Goal: Navigation & Orientation: Understand site structure

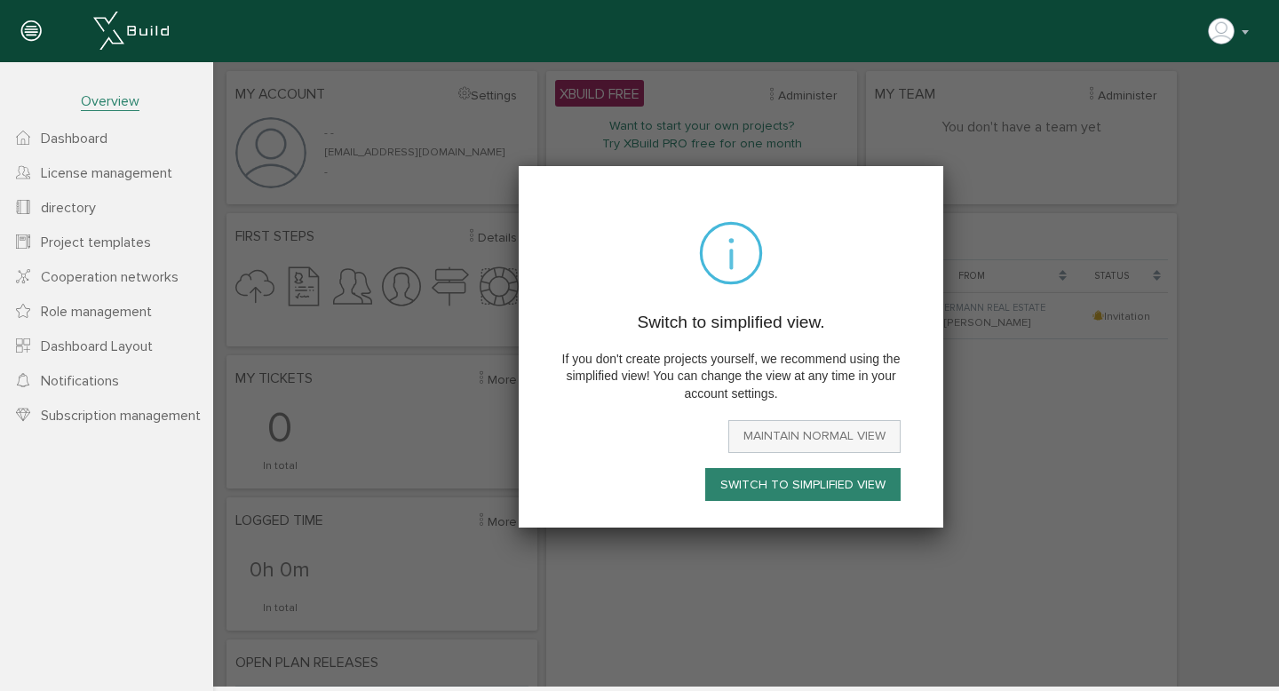
click at [768, 441] on font "Maintain normal view" at bounding box center [814, 436] width 142 height 15
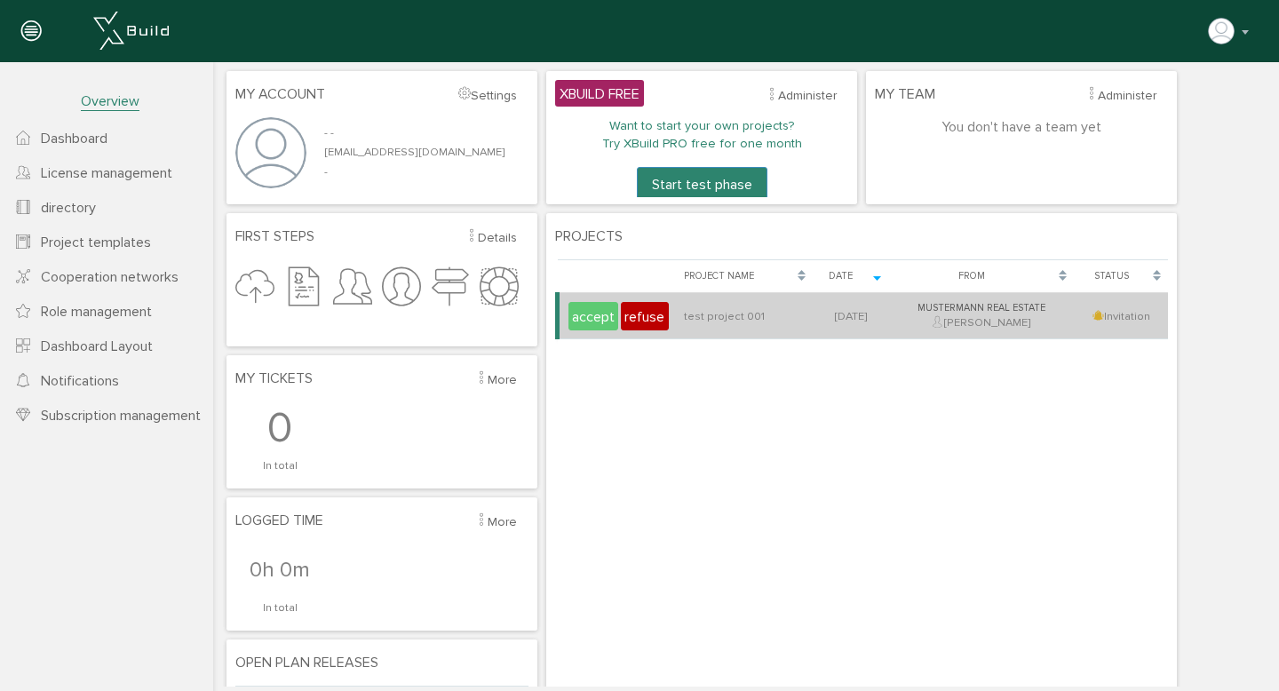
click at [603, 317] on font "accept" at bounding box center [593, 318] width 43 height 18
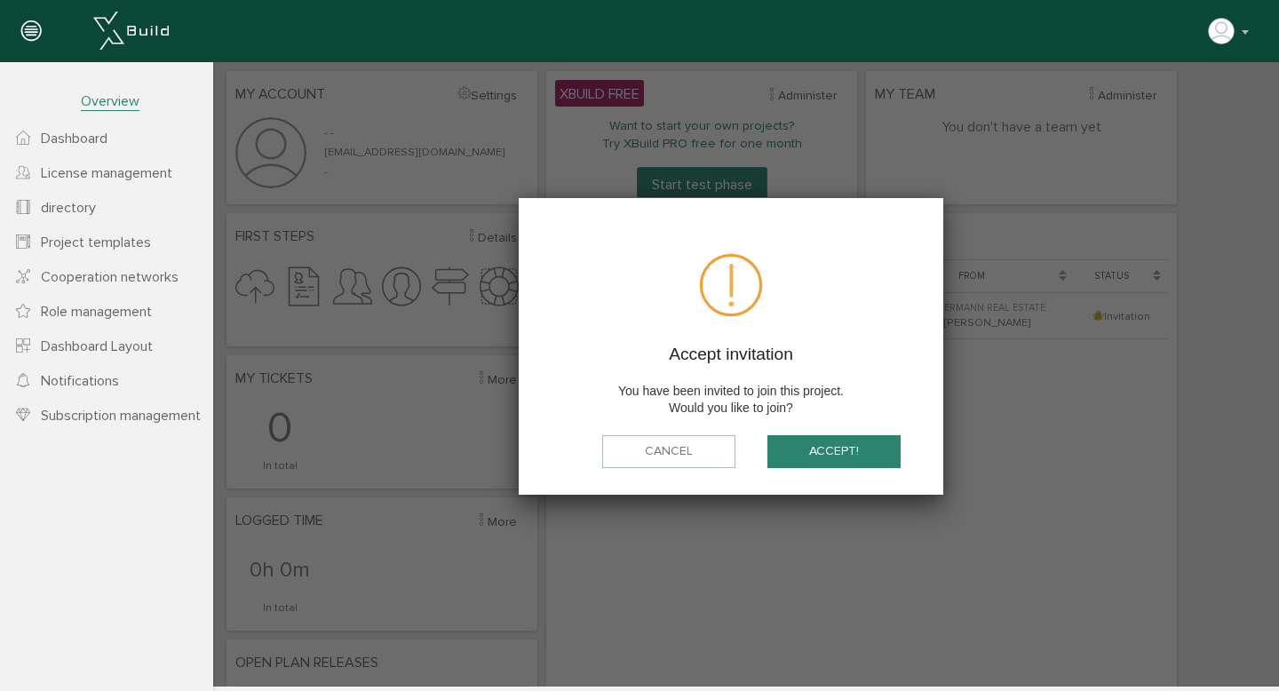
click at [828, 460] on button "accept!" at bounding box center [833, 451] width 133 height 33
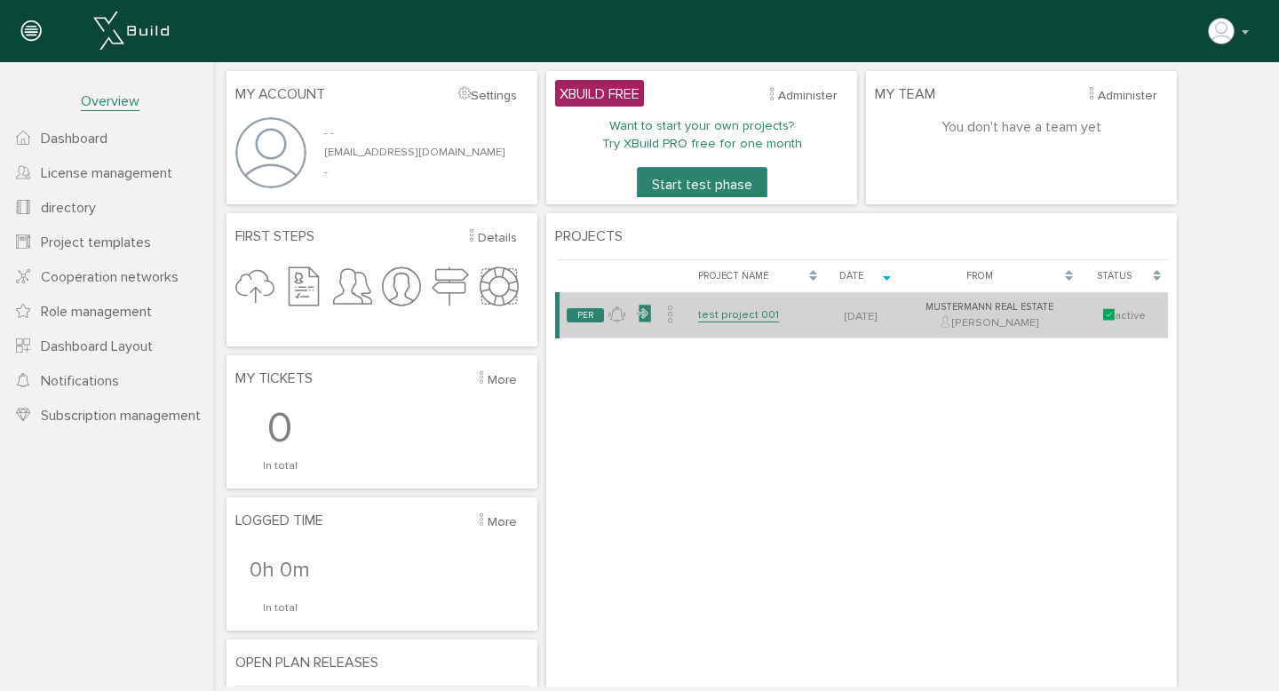
click at [636, 318] on icon at bounding box center [643, 314] width 17 height 26
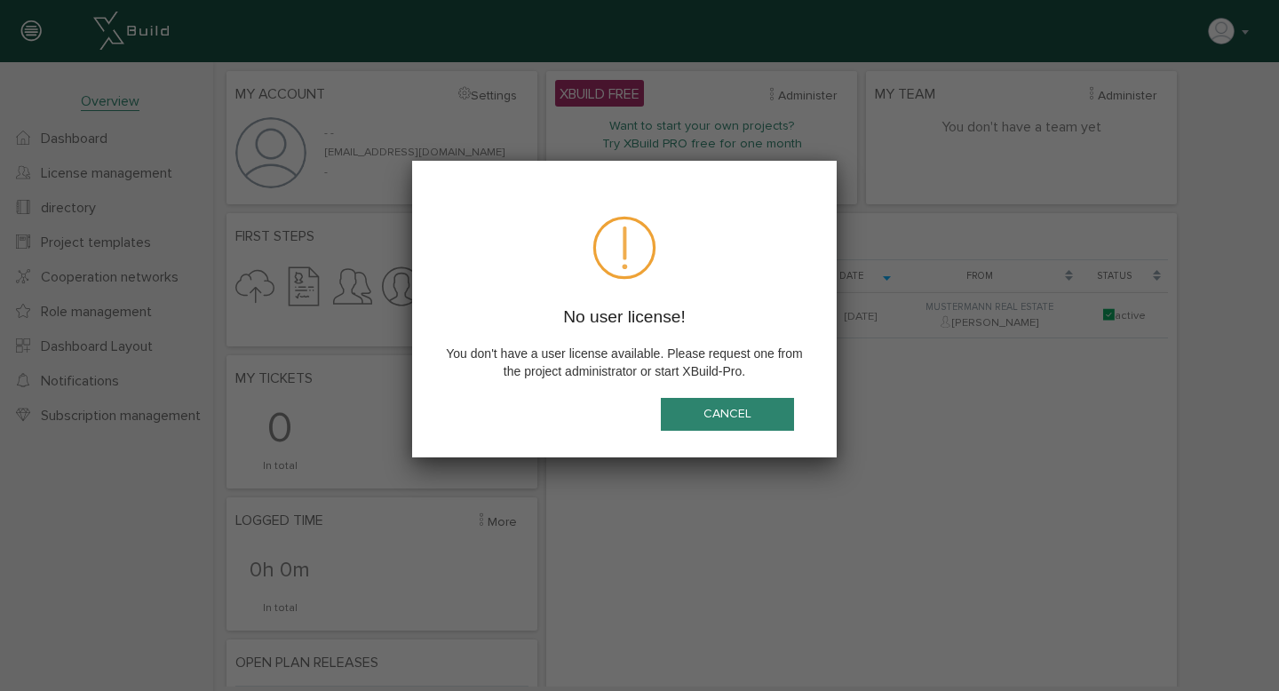
click at [708, 428] on button "Cancel" at bounding box center [727, 414] width 133 height 33
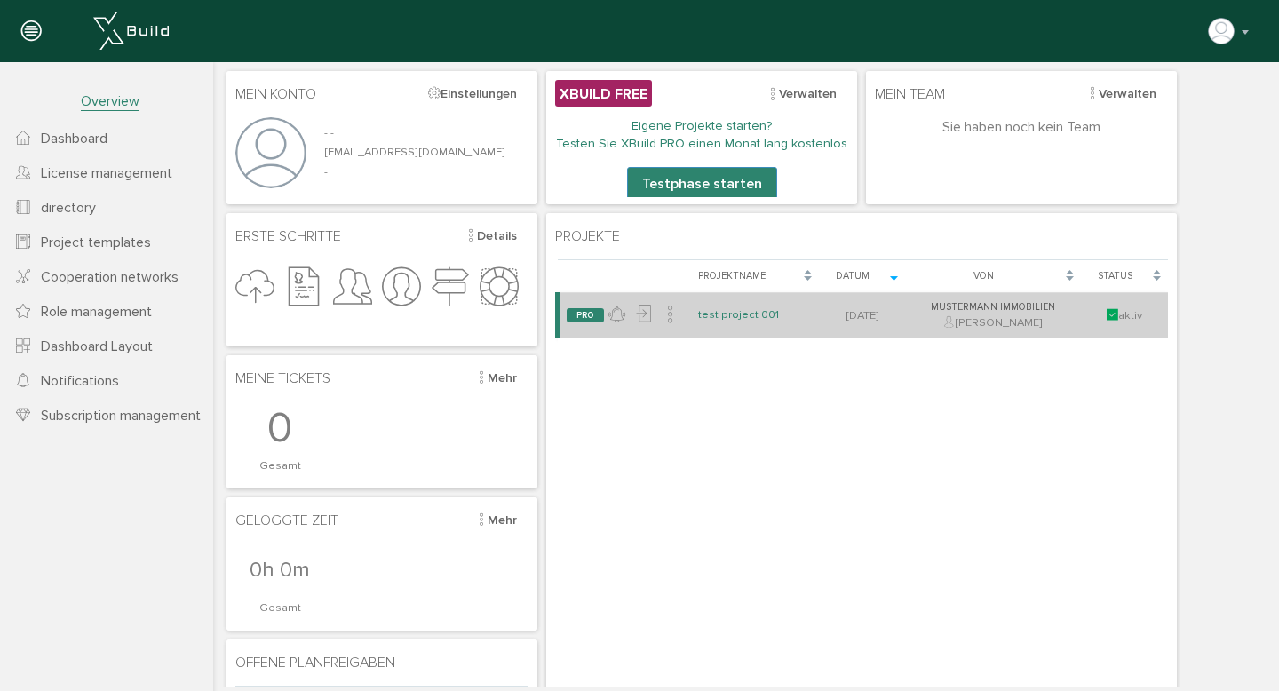
click at [745, 314] on link "test project 001" at bounding box center [738, 314] width 81 height 15
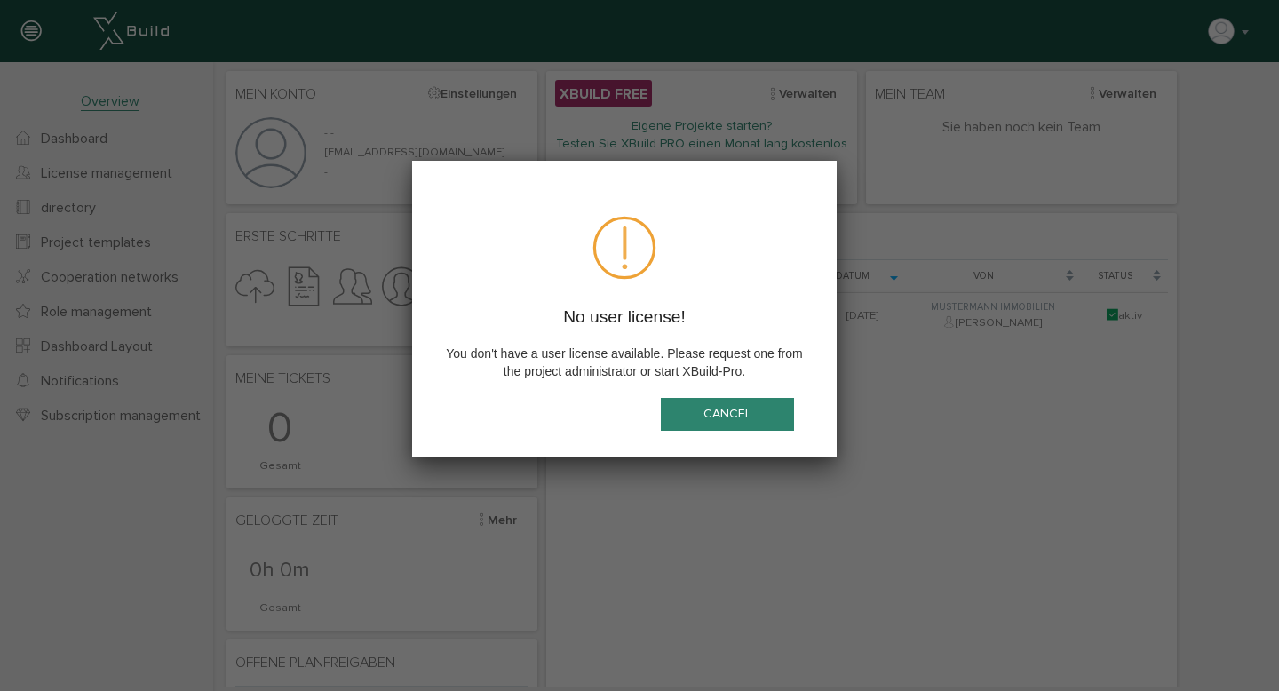
click at [729, 424] on button "Cancel" at bounding box center [727, 414] width 133 height 33
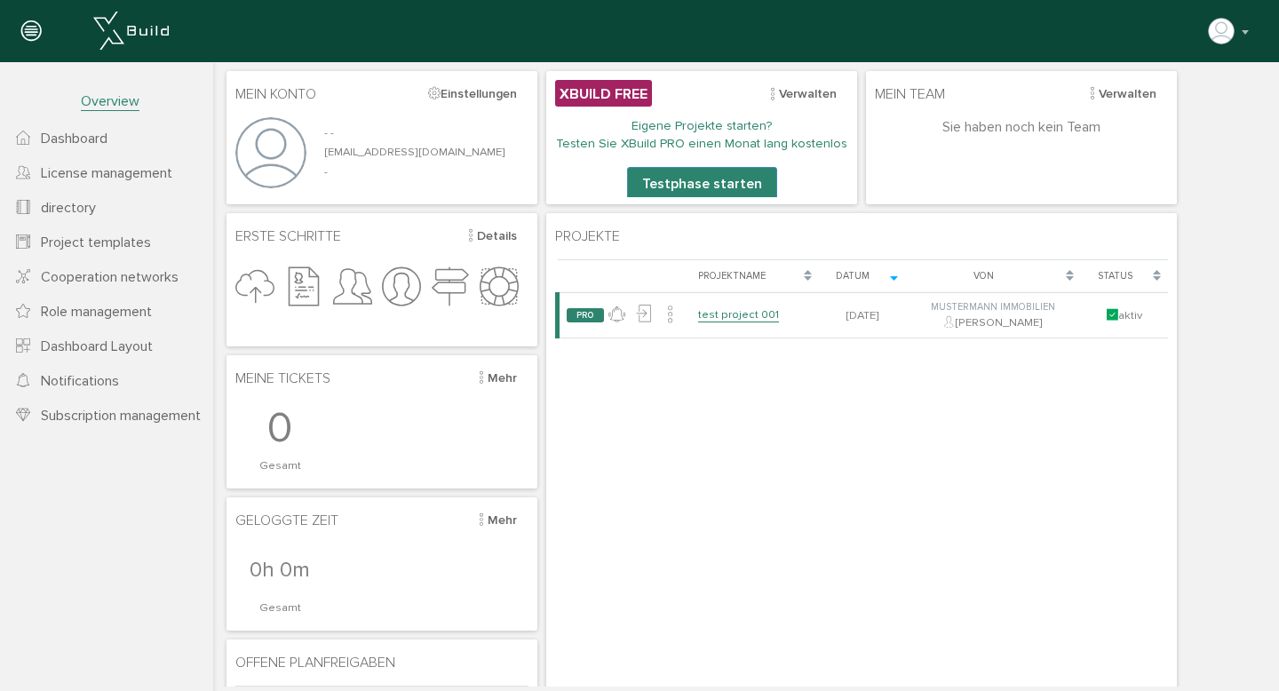
click at [409, 287] on icon at bounding box center [401, 288] width 39 height 58
click at [507, 237] on button "Details" at bounding box center [491, 236] width 76 height 28
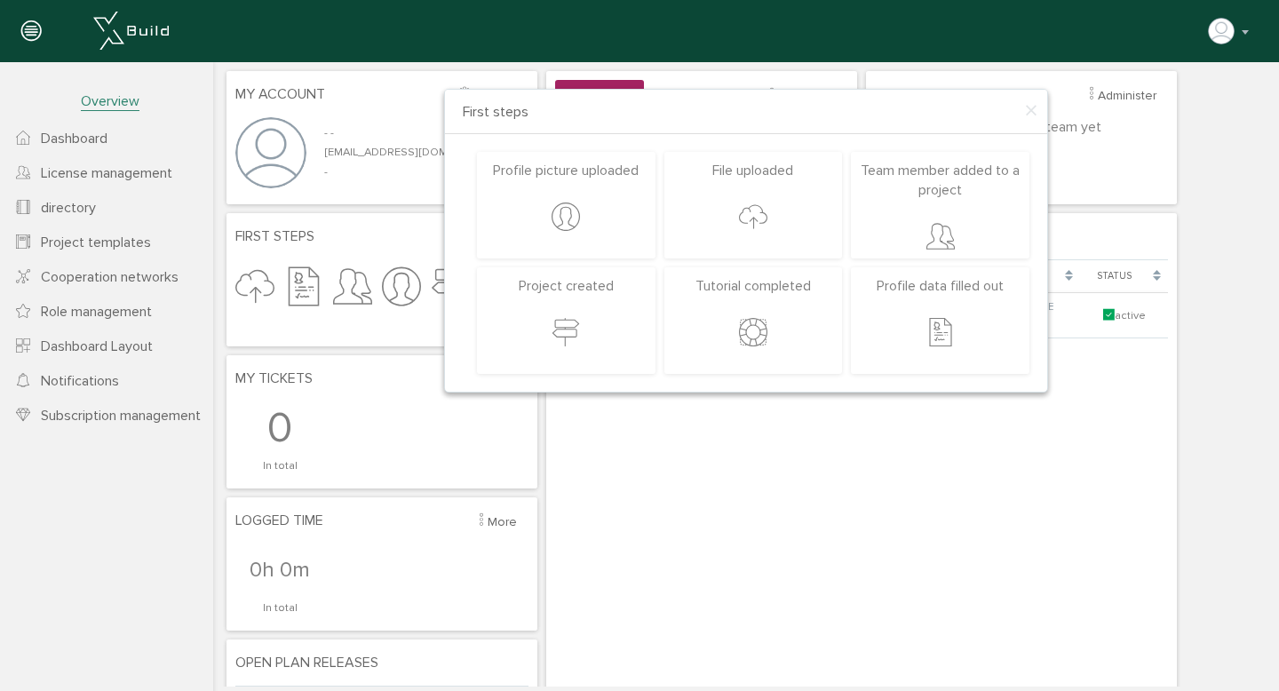
click at [92, 149] on link "Dashboard" at bounding box center [106, 138] width 213 height 35
click at [115, 139] on link "Dashboard" at bounding box center [106, 138] width 213 height 35
click at [92, 139] on font "Dashboard" at bounding box center [74, 139] width 67 height 18
click at [121, 104] on font "Overview" at bounding box center [110, 101] width 59 height 18
click at [396, 97] on div "× First steps Profile picture uploaded Project created File uploaded Tutorial c…" at bounding box center [746, 561] width 1066 height 999
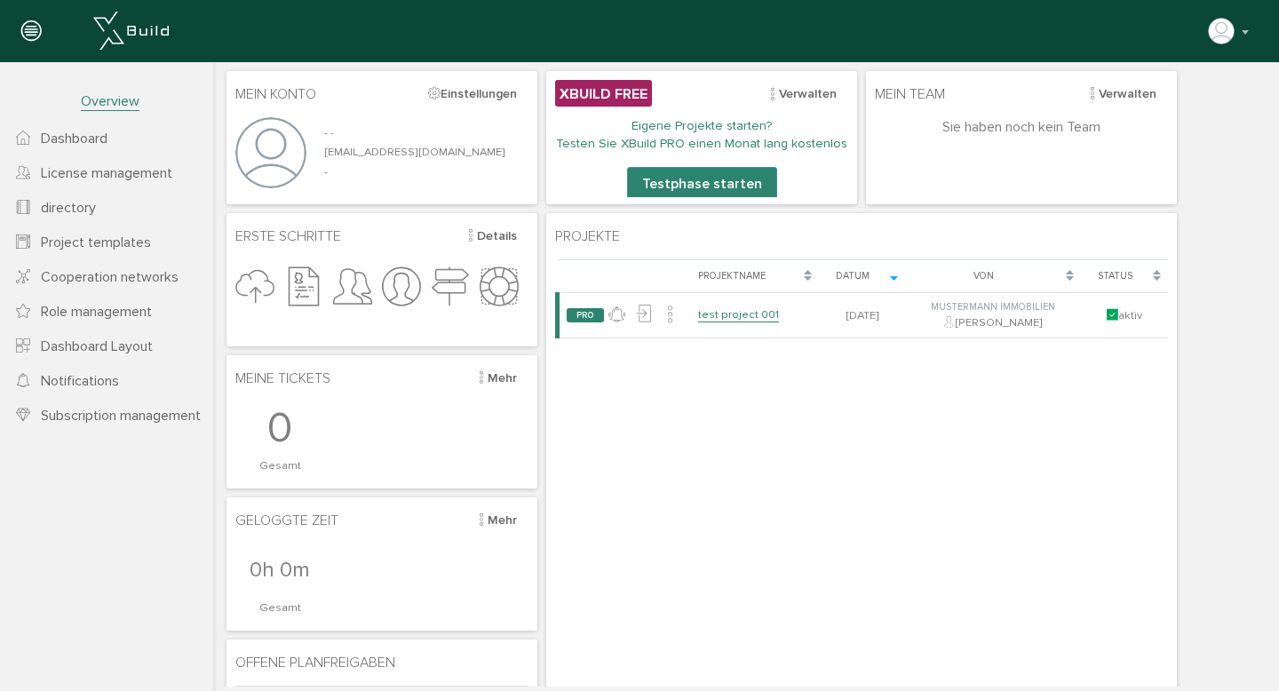
click at [82, 139] on font "Dashboard" at bounding box center [74, 139] width 67 height 18
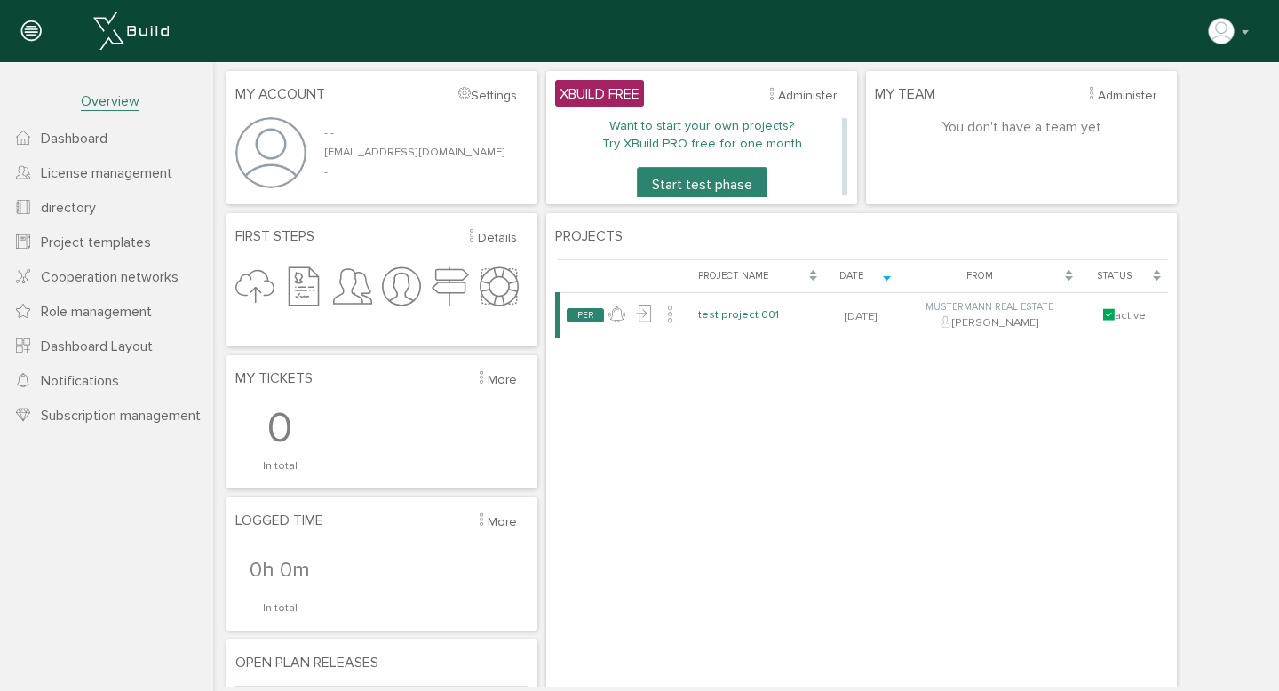
click at [816, 167] on div "Want to start your own projects? Try XBuild PRO free for one month Start test p…" at bounding box center [701, 159] width 293 height 85
click at [488, 99] on font "Settings" at bounding box center [494, 95] width 46 height 15
select select
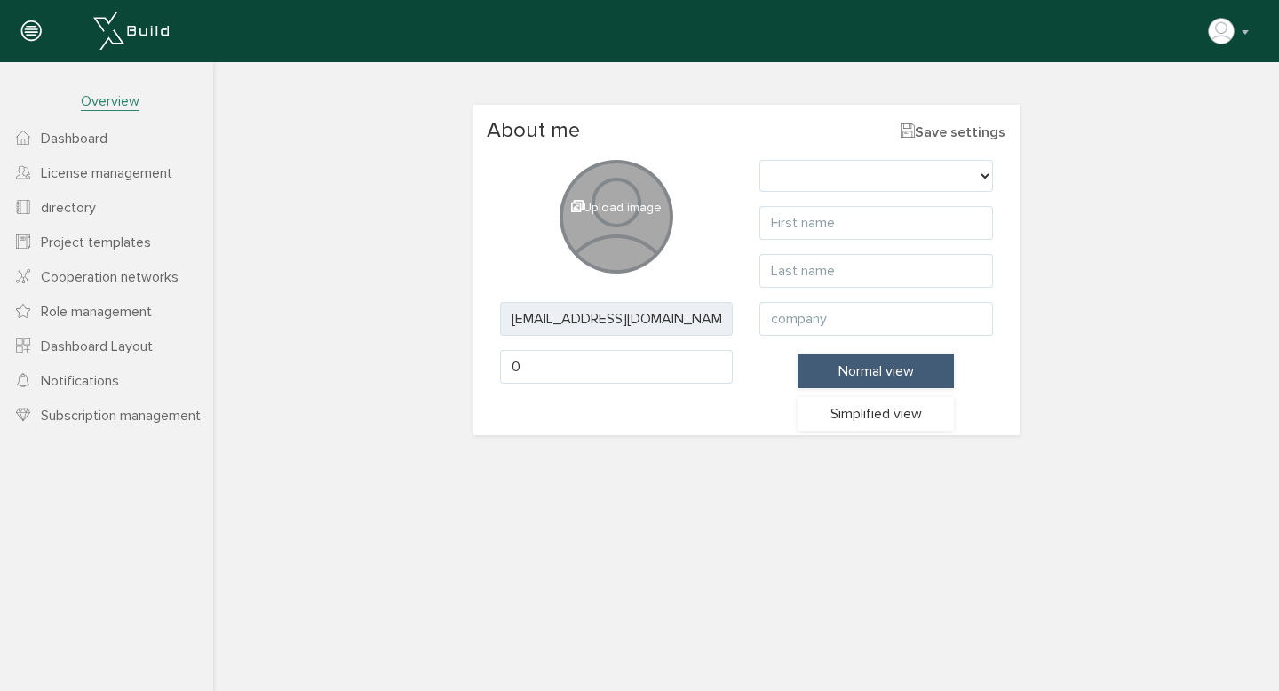
click at [845, 407] on font "Simplified view" at bounding box center [876, 414] width 91 height 18
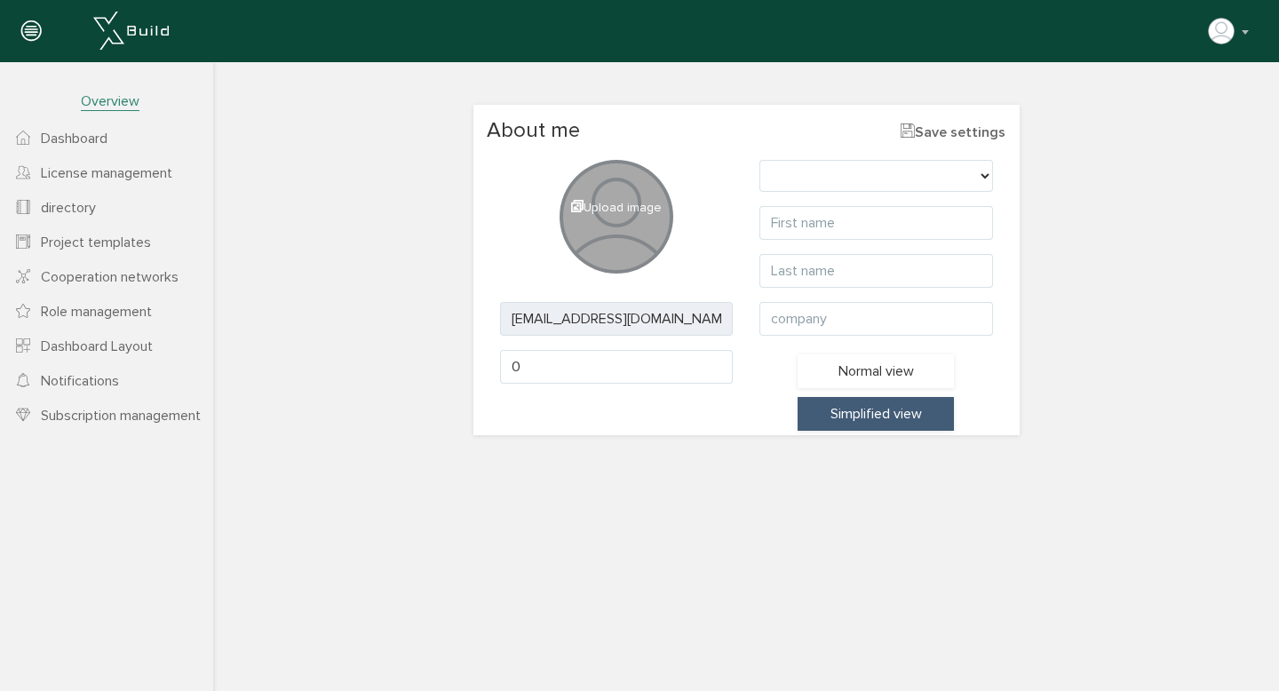
click at [853, 374] on font "Normal view" at bounding box center [876, 371] width 76 height 18
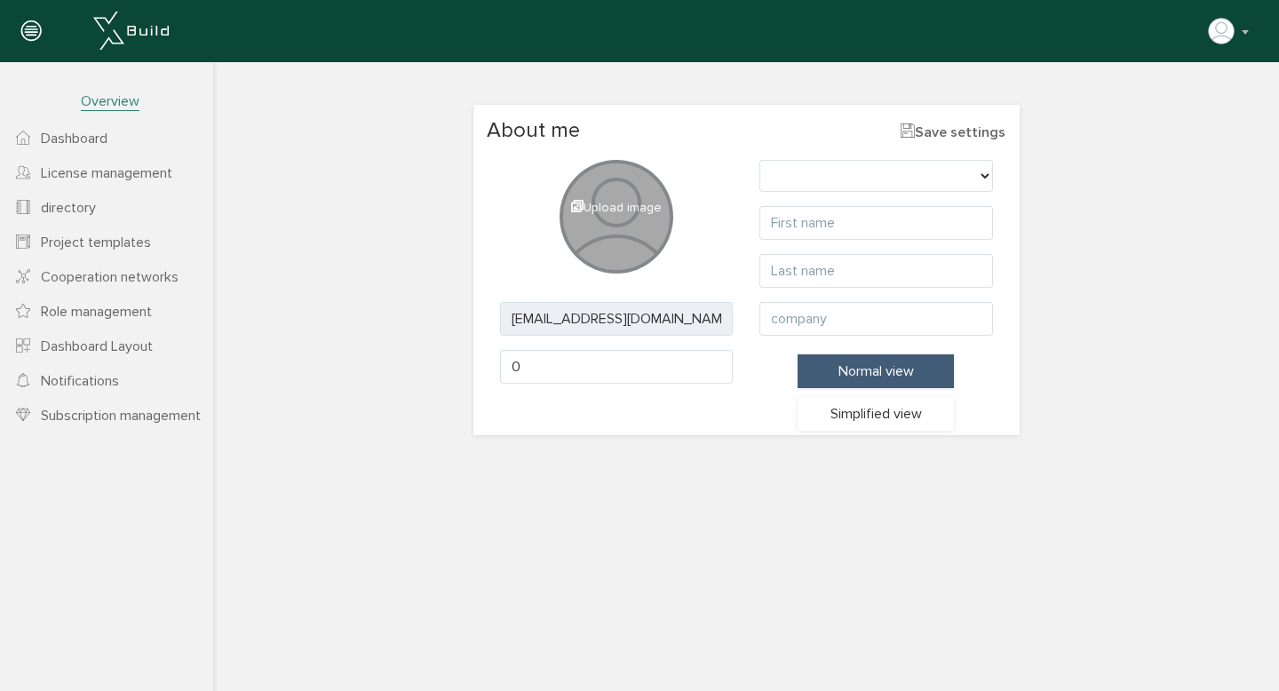
click at [96, 134] on font "Dashboard" at bounding box center [74, 139] width 67 height 18
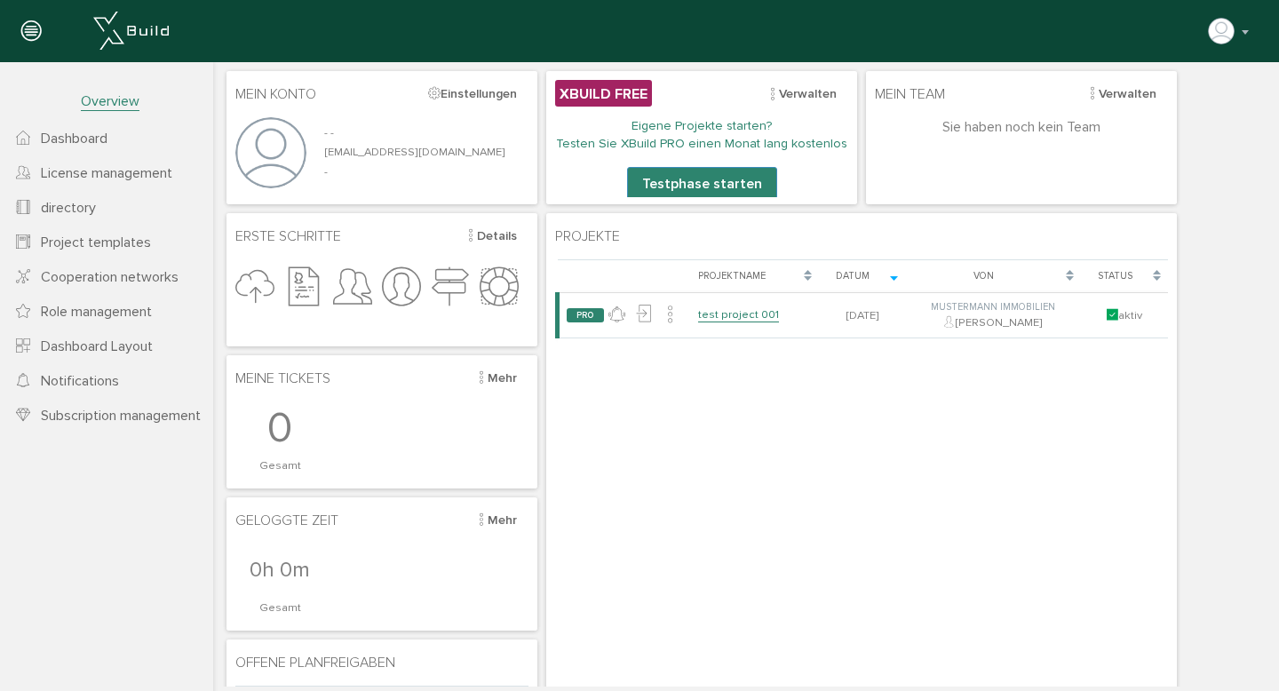
click at [77, 167] on font "License management" at bounding box center [106, 173] width 131 height 18
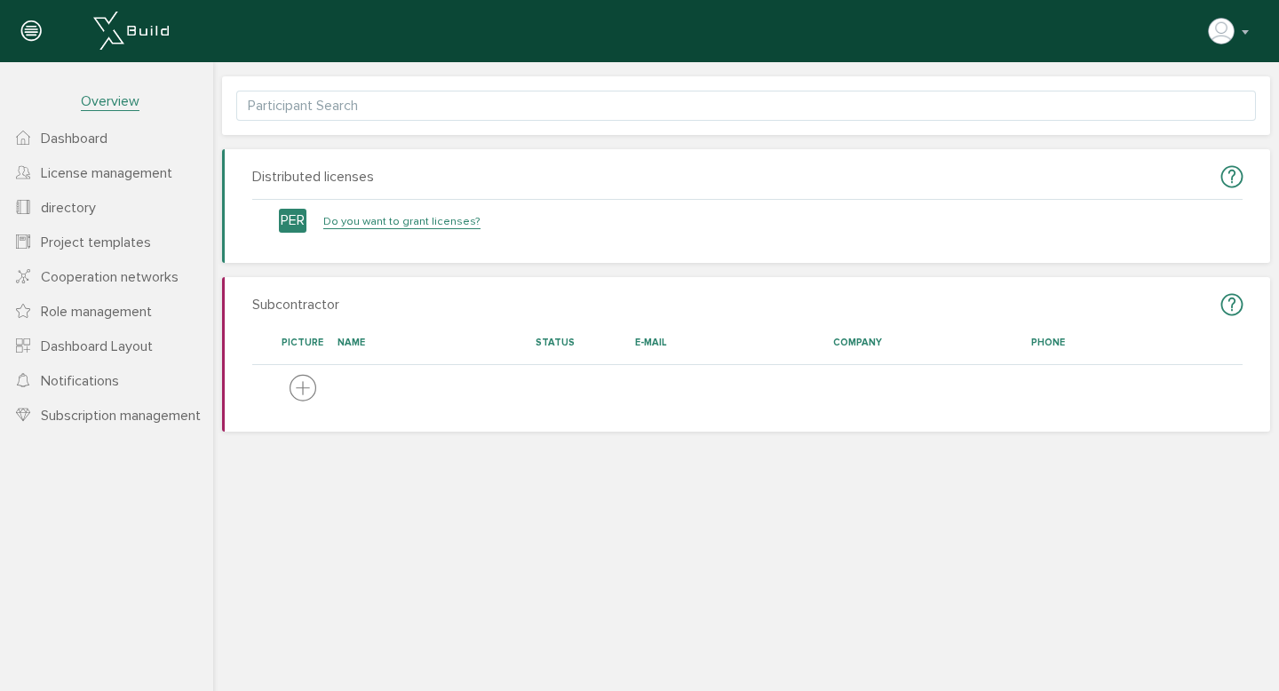
click at [120, 243] on font "Project templates" at bounding box center [96, 243] width 110 height 18
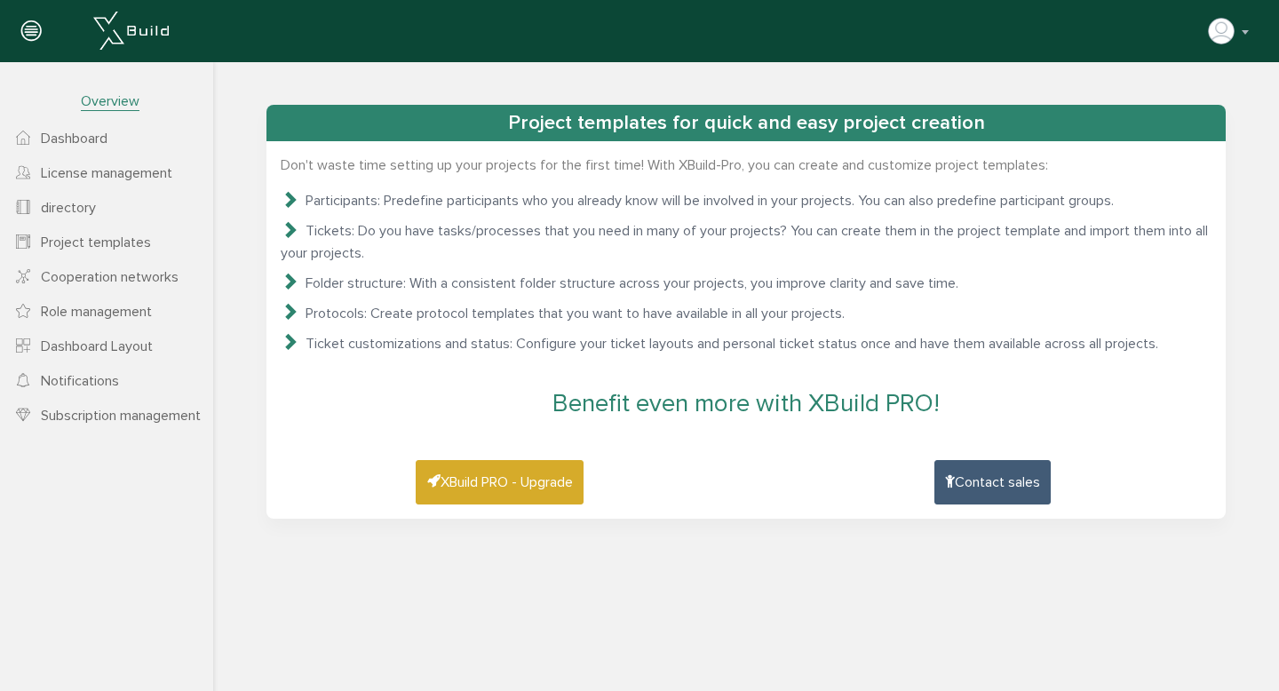
click at [723, 274] on font "Folder structure: With a consistent folder structure across your projects, you …" at bounding box center [632, 283] width 653 height 18
click at [292, 190] on icon at bounding box center [290, 199] width 18 height 18
click at [118, 218] on link "directory" at bounding box center [106, 207] width 213 height 35
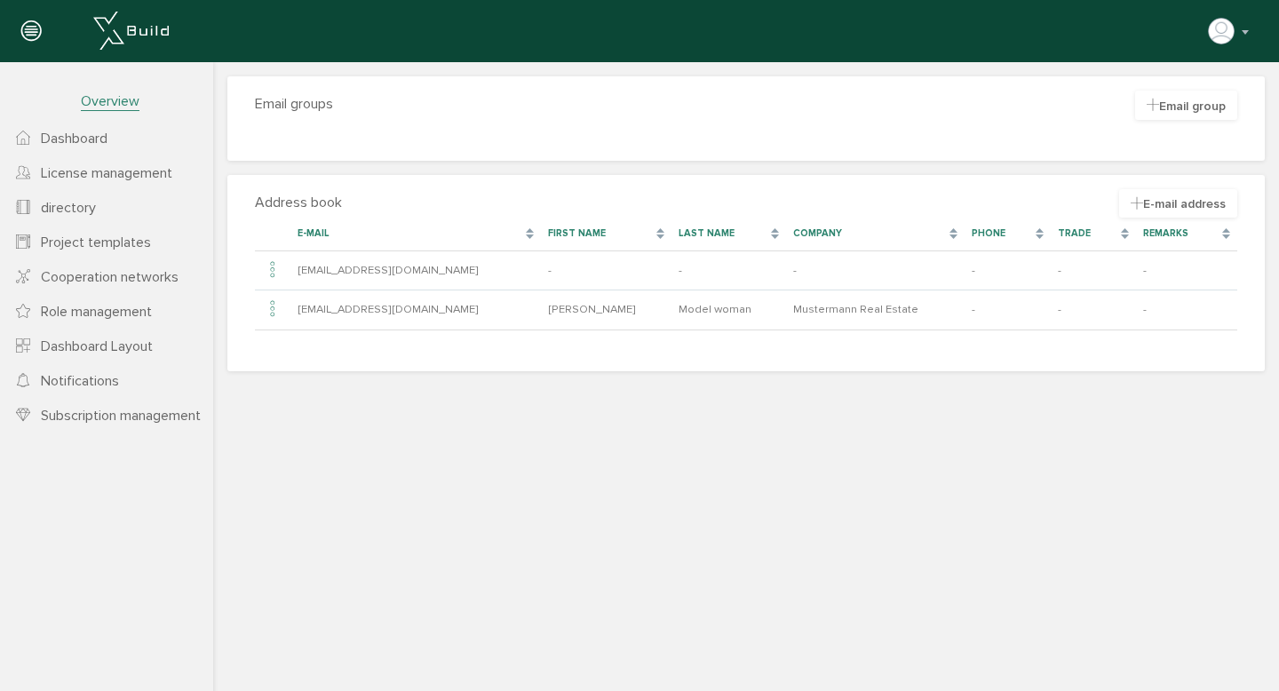
click at [113, 271] on font "Cooperation networks" at bounding box center [110, 277] width 138 height 18
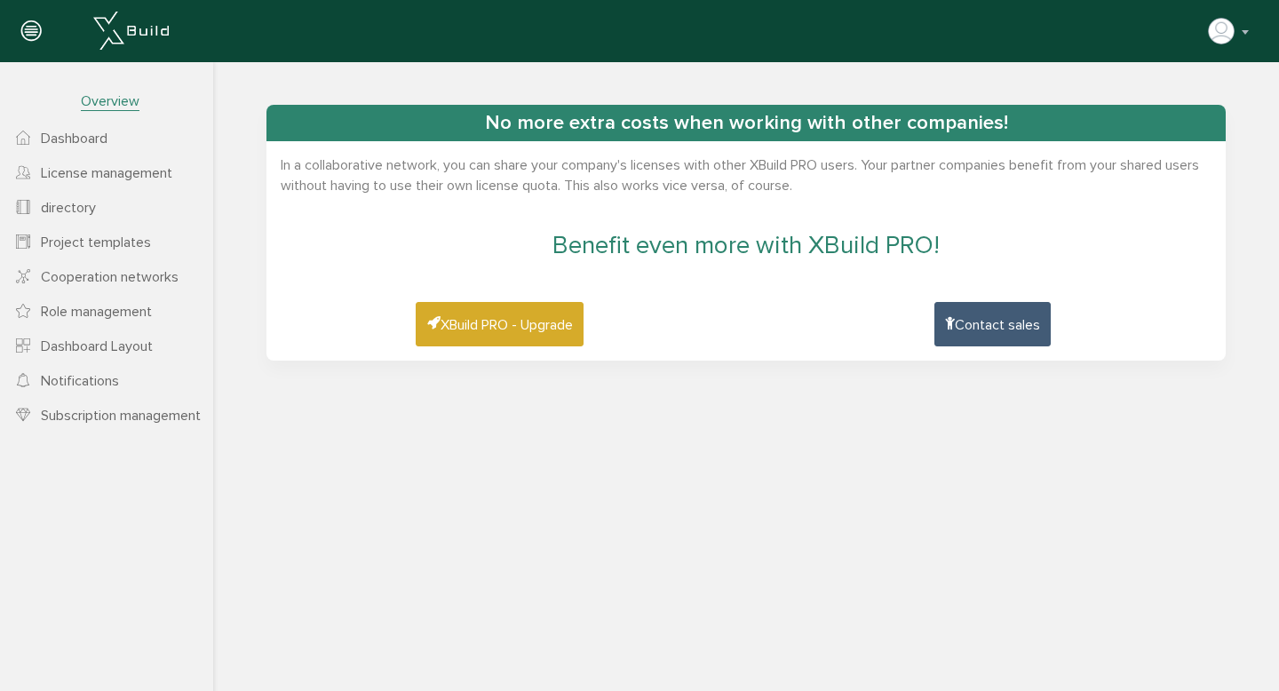
click at [111, 278] on font "Cooperation networks" at bounding box center [110, 277] width 138 height 18
click at [108, 304] on link "Role management" at bounding box center [106, 311] width 213 height 35
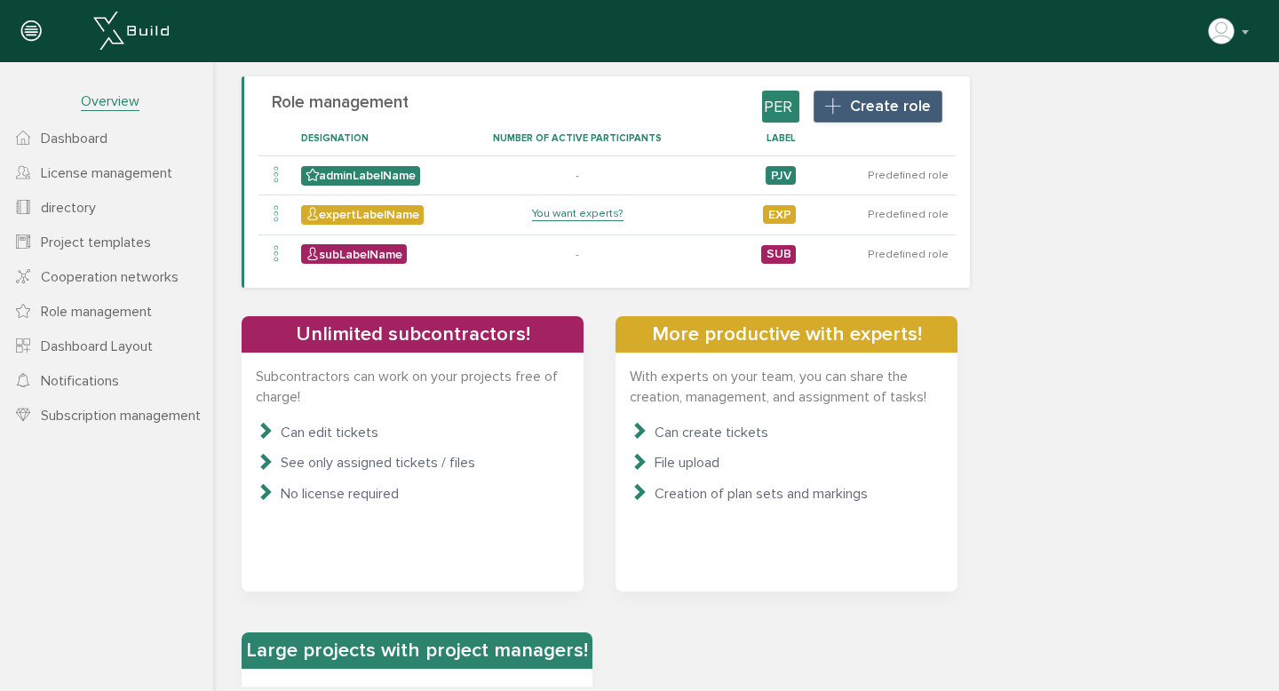
click at [114, 347] on font "Dashboard Layout" at bounding box center [97, 347] width 112 height 18
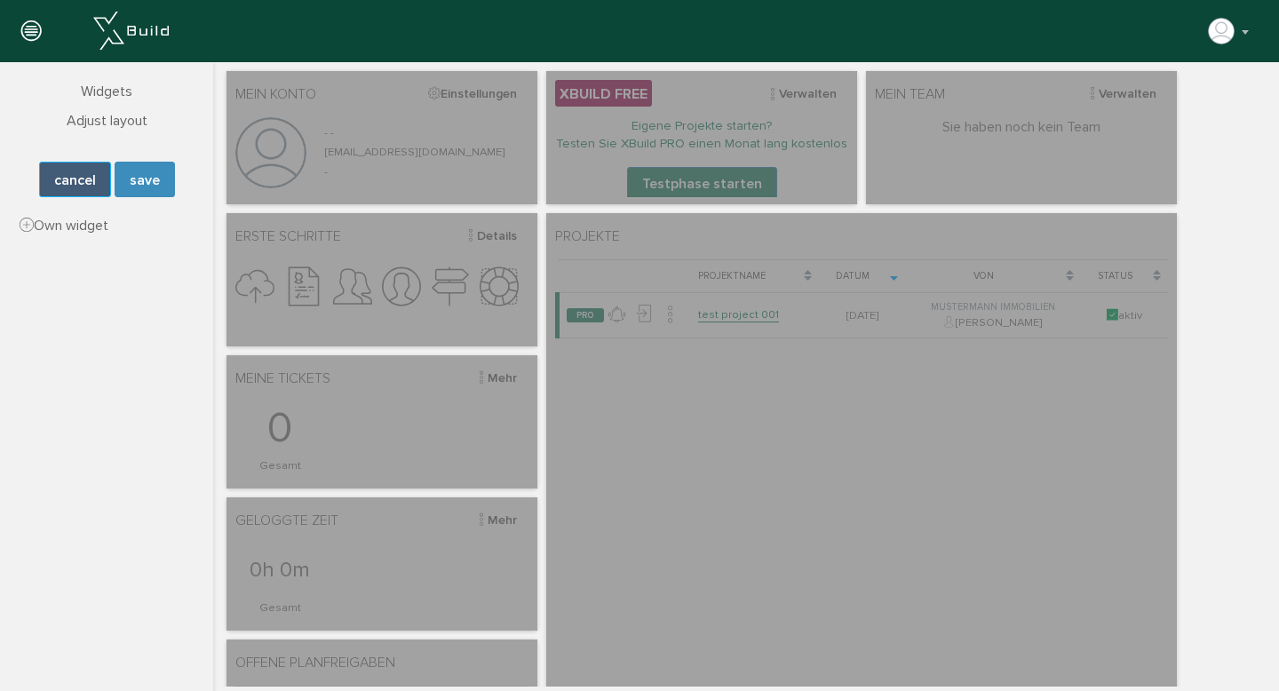
click at [101, 188] on button "cancel" at bounding box center [75, 180] width 72 height 36
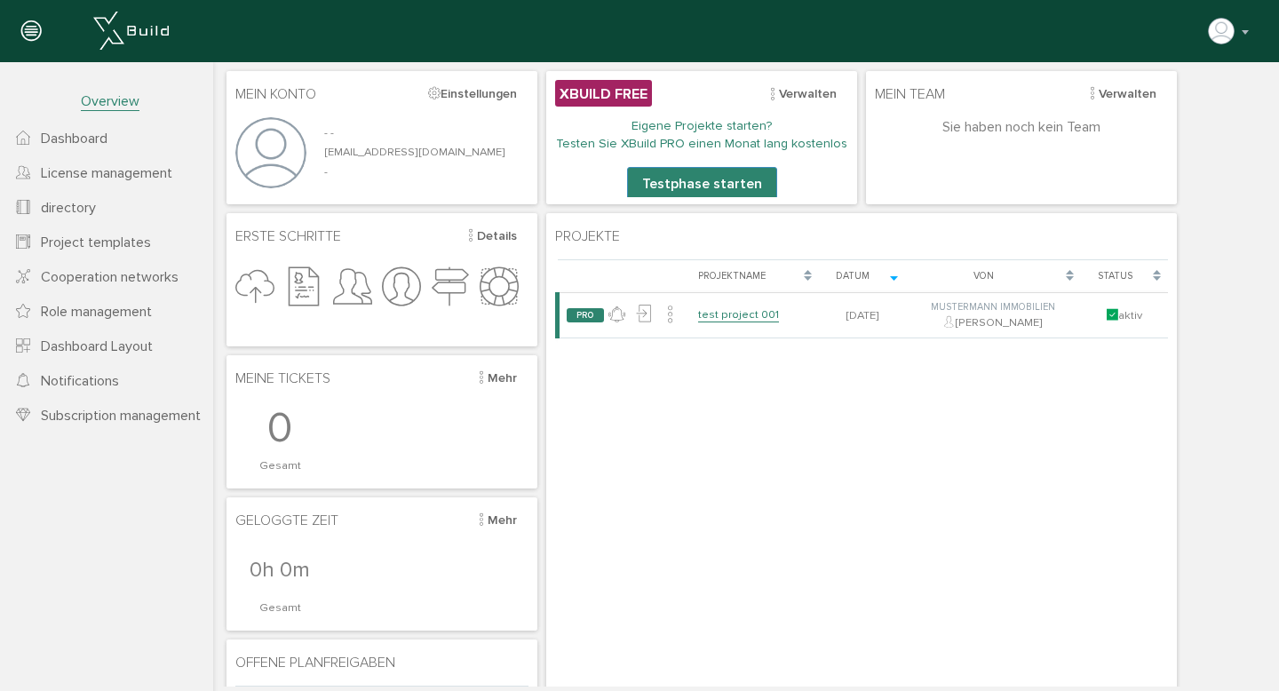
click at [105, 393] on link "Notifications" at bounding box center [106, 380] width 213 height 35
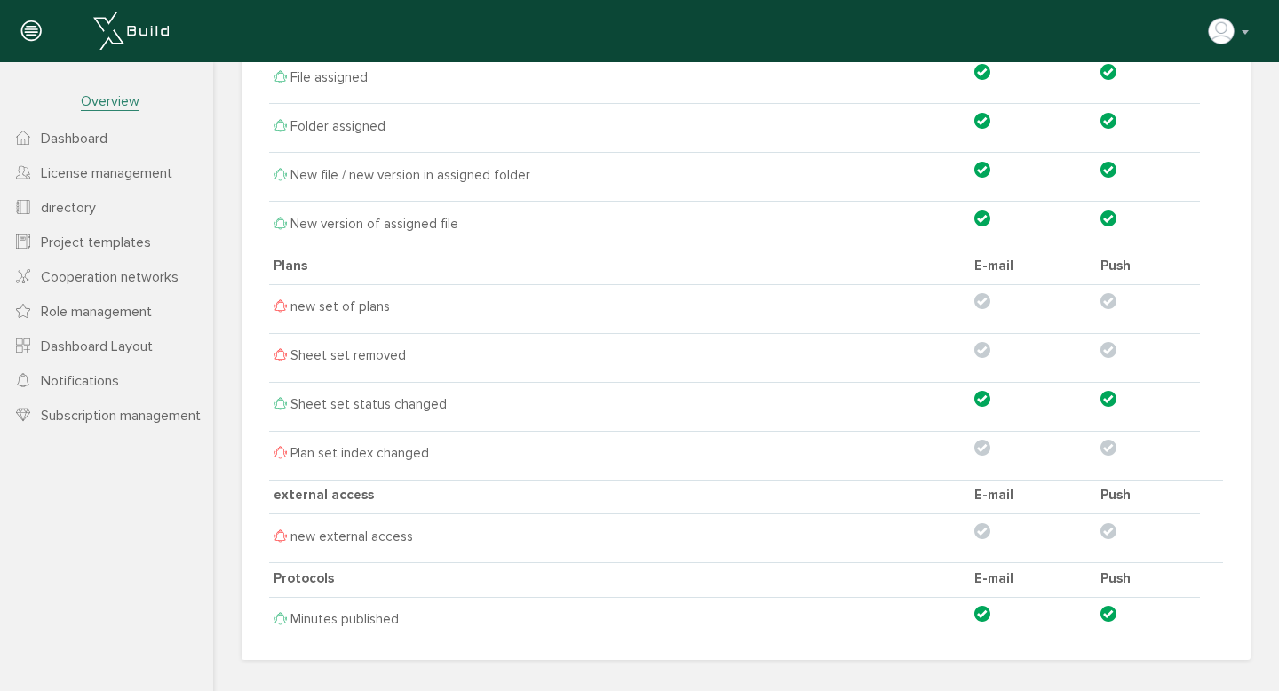
scroll to position [2082, 0]
click at [1231, 32] on img "button" at bounding box center [1221, 31] width 28 height 28
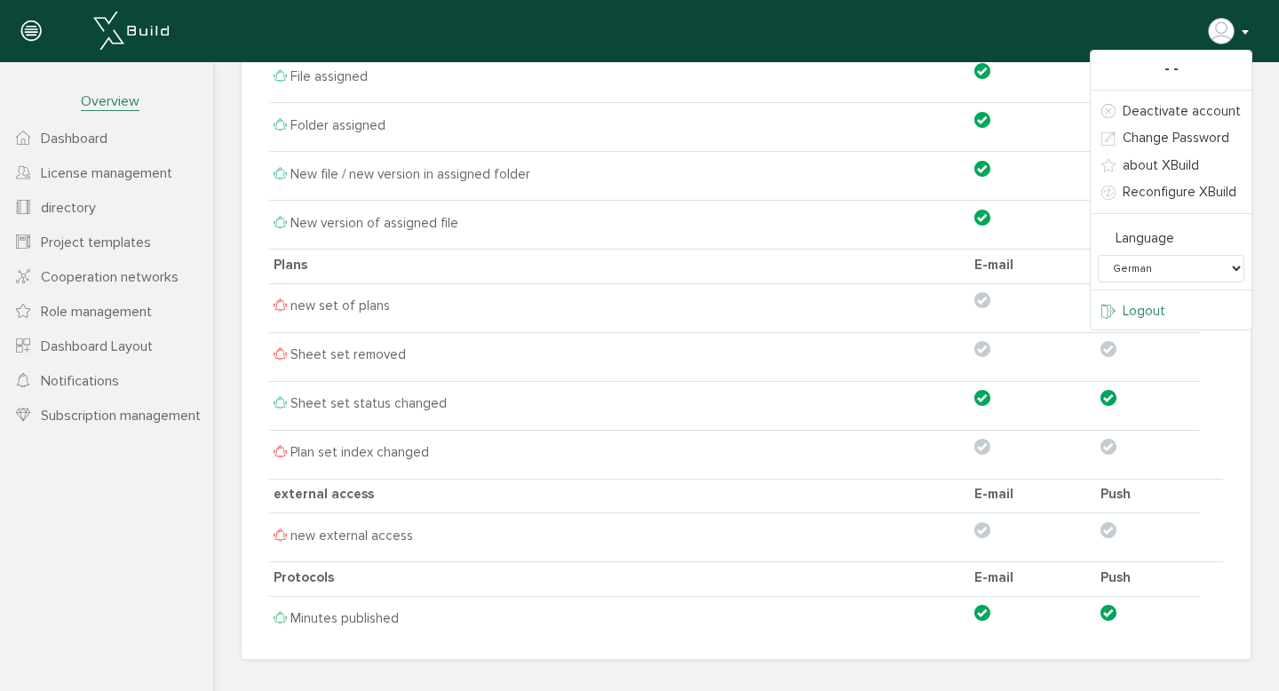
click at [1145, 317] on font "Logout" at bounding box center [1144, 311] width 43 height 16
